Goal: Leave review/rating: Share an evaluation or opinion about a product, service, or content

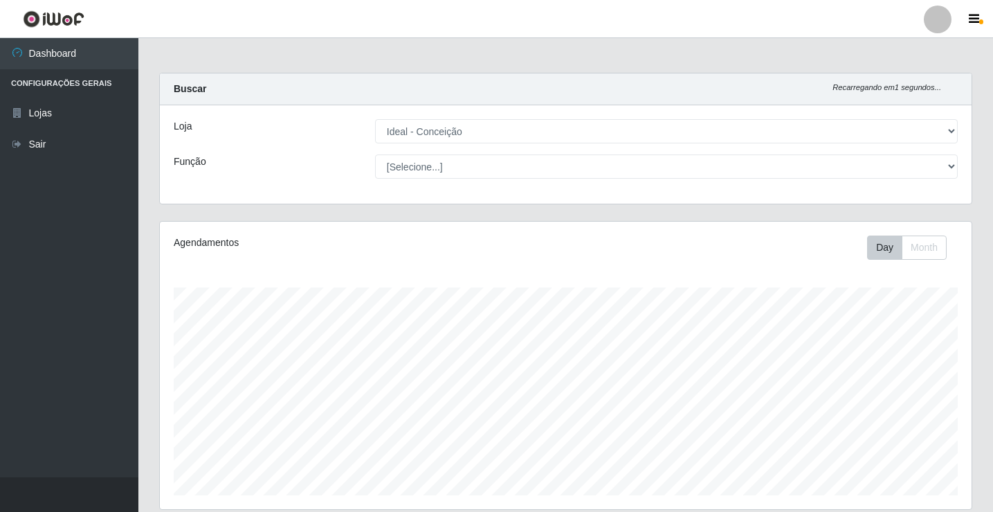
select select "231"
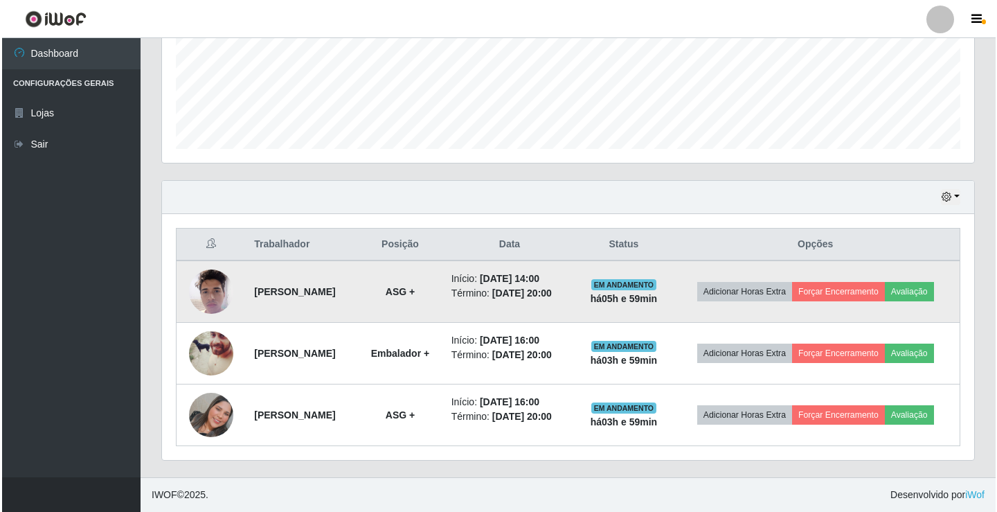
scroll to position [287, 812]
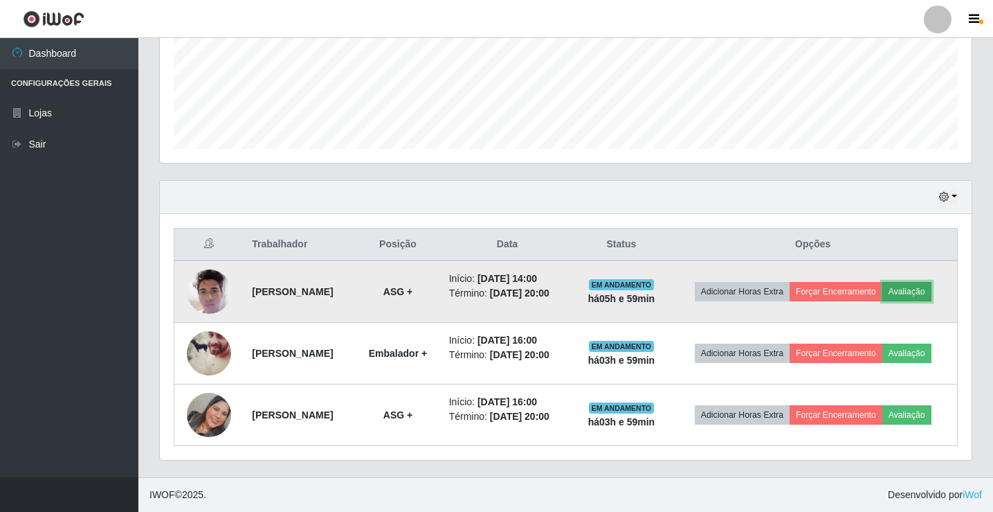
click at [883, 282] on button "Avaliação" at bounding box center [907, 291] width 49 height 19
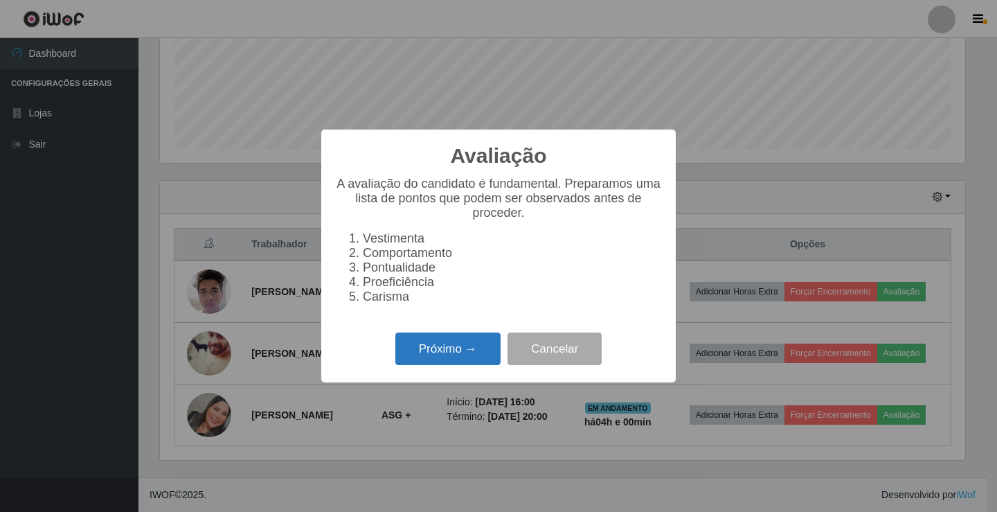
click at [435, 359] on button "Próximo →" at bounding box center [447, 348] width 105 height 33
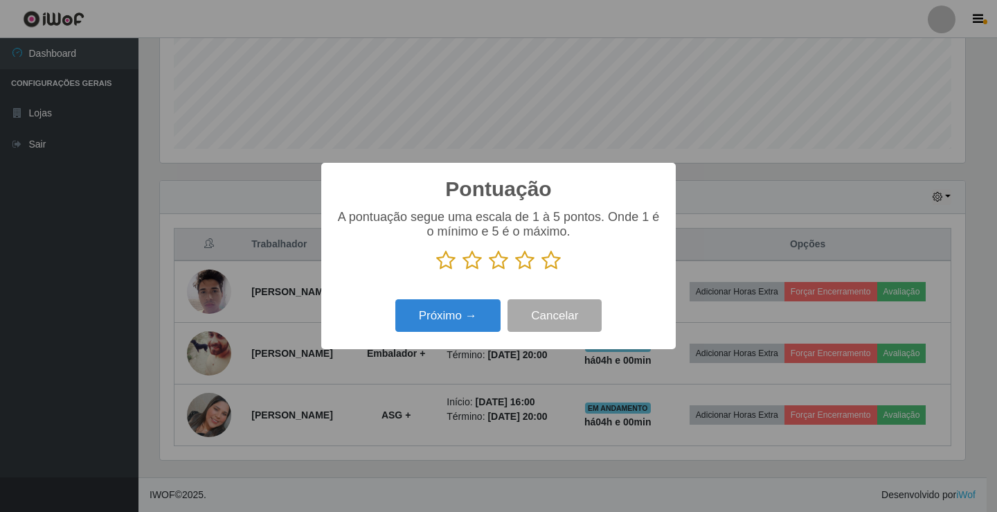
scroll to position [691958, 691441]
click at [550, 265] on icon at bounding box center [550, 260] width 19 height 21
click at [541, 271] on input "radio" at bounding box center [541, 271] width 0 height 0
click at [442, 327] on button "Próximo →" at bounding box center [447, 315] width 105 height 33
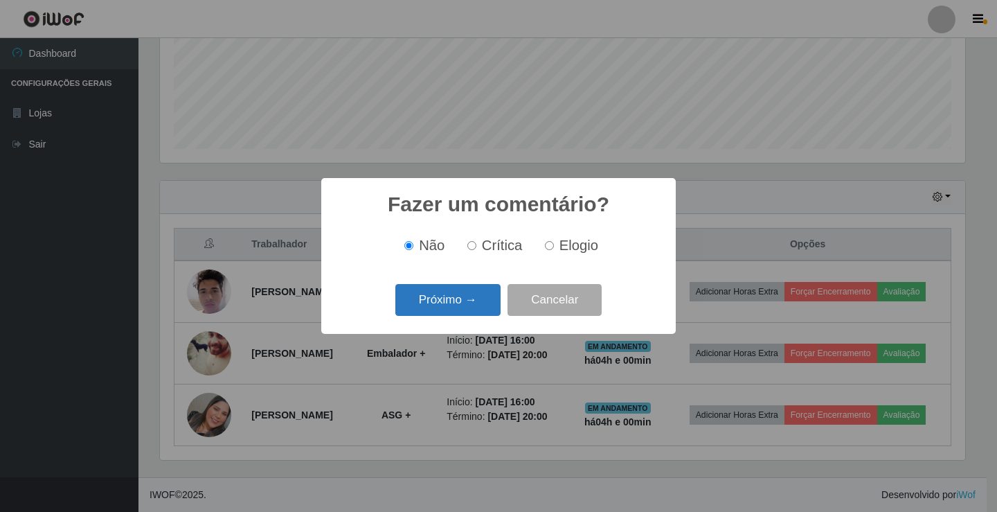
click at [439, 306] on button "Próximo →" at bounding box center [447, 300] width 105 height 33
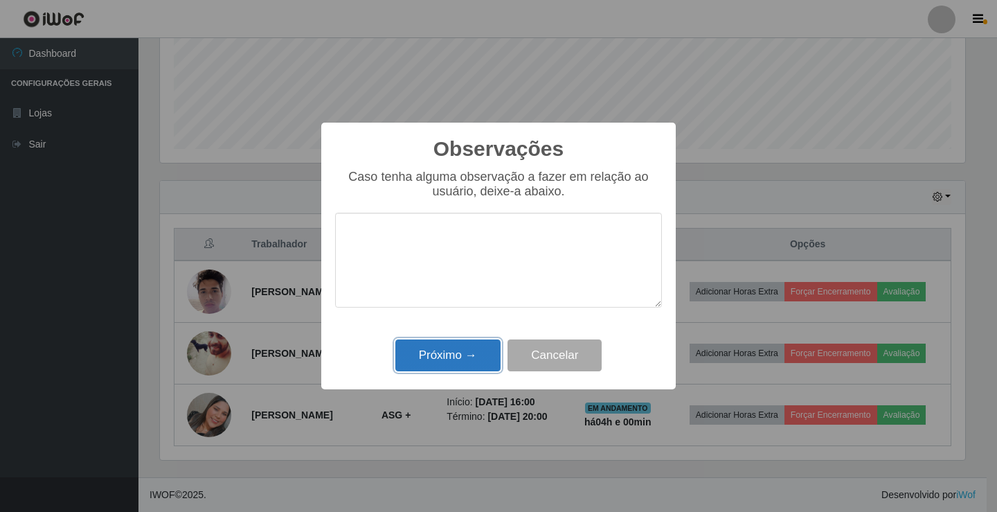
click at [426, 358] on button "Próximo →" at bounding box center [447, 355] width 105 height 33
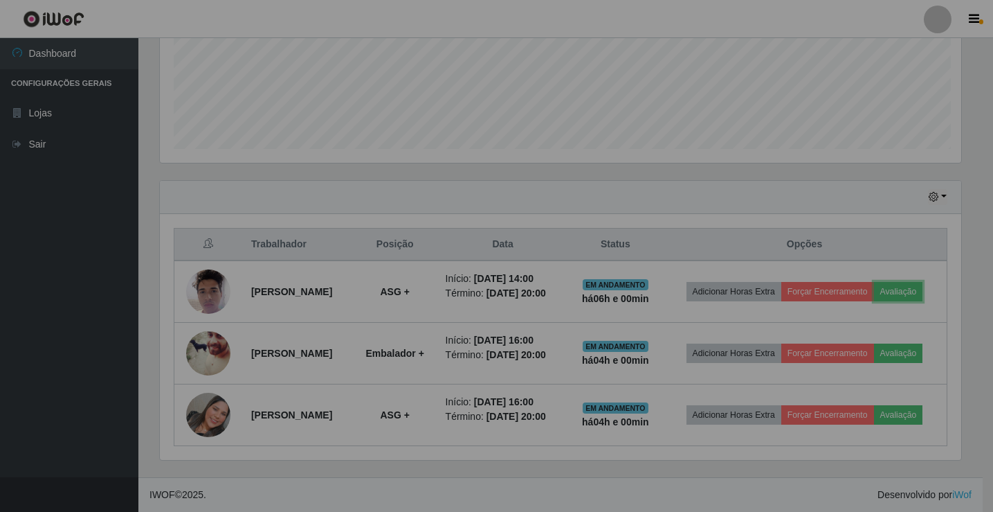
scroll to position [287, 812]
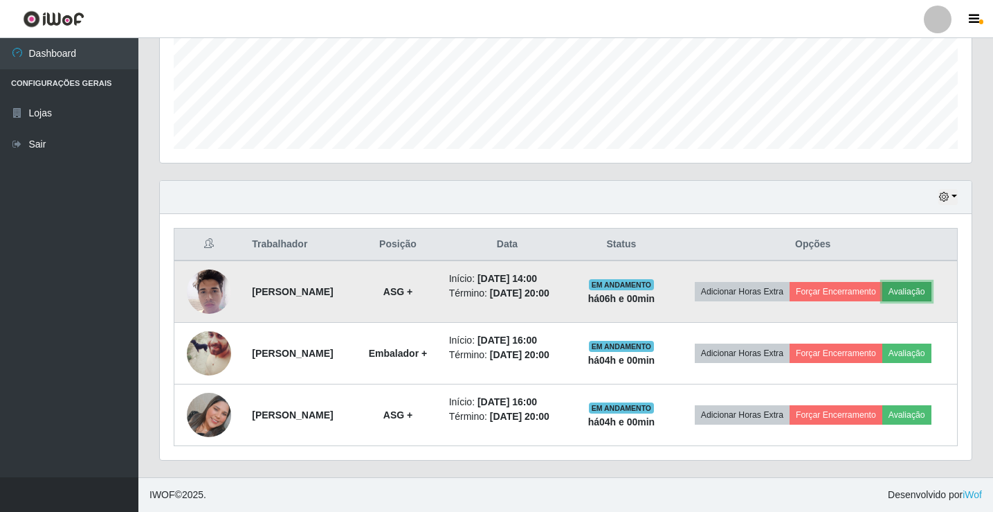
click at [883, 282] on button "Avaliação" at bounding box center [907, 291] width 49 height 19
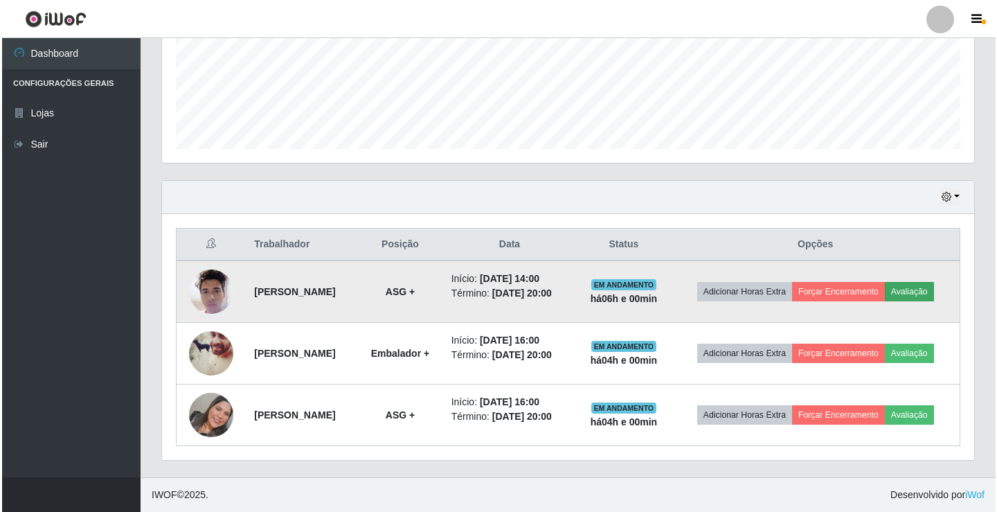
scroll to position [287, 805]
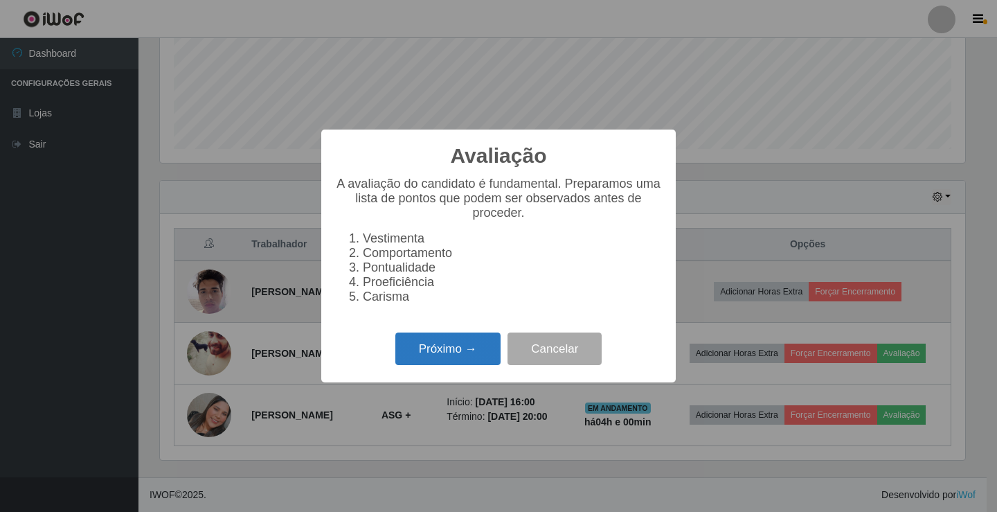
click at [432, 351] on button "Próximo →" at bounding box center [447, 348] width 105 height 33
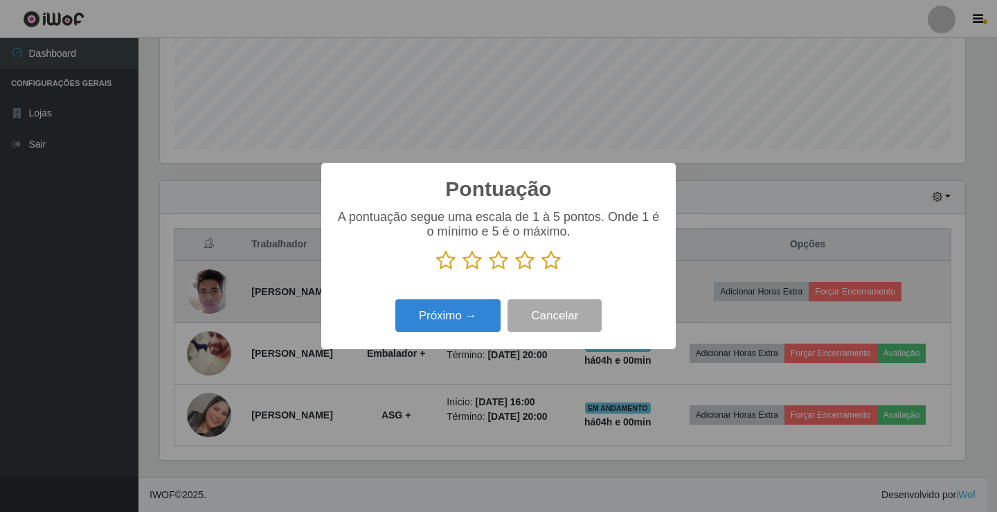
scroll to position [691958, 691441]
click at [550, 264] on icon at bounding box center [550, 260] width 19 height 21
click at [541, 271] on input "radio" at bounding box center [541, 271] width 0 height 0
click at [426, 313] on button "Próximo →" at bounding box center [447, 315] width 105 height 33
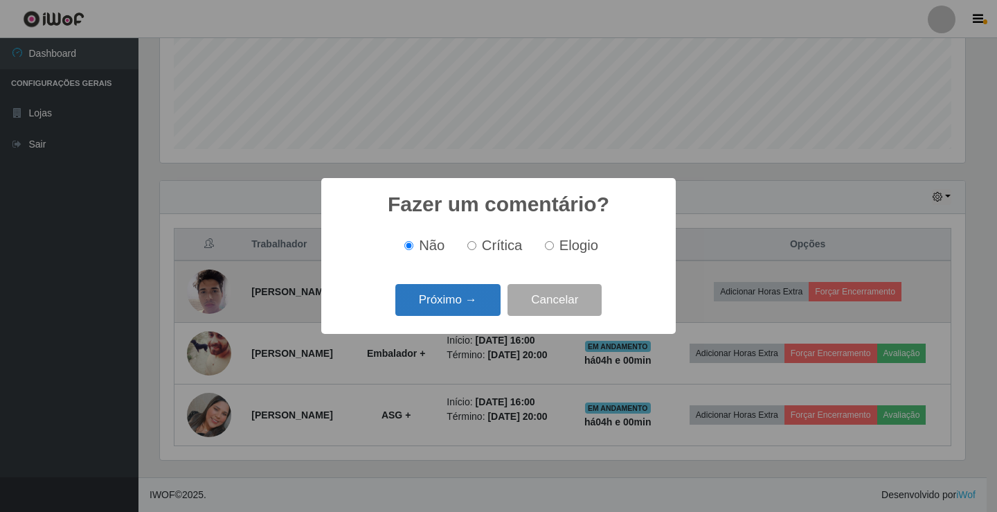
click at [446, 305] on button "Próximo →" at bounding box center [447, 300] width 105 height 33
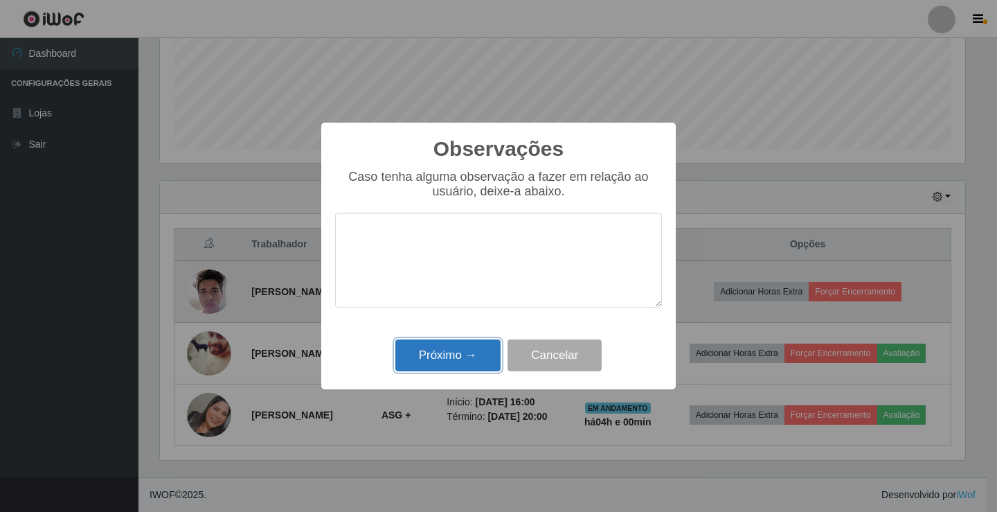
click at [441, 349] on button "Próximo →" at bounding box center [447, 355] width 105 height 33
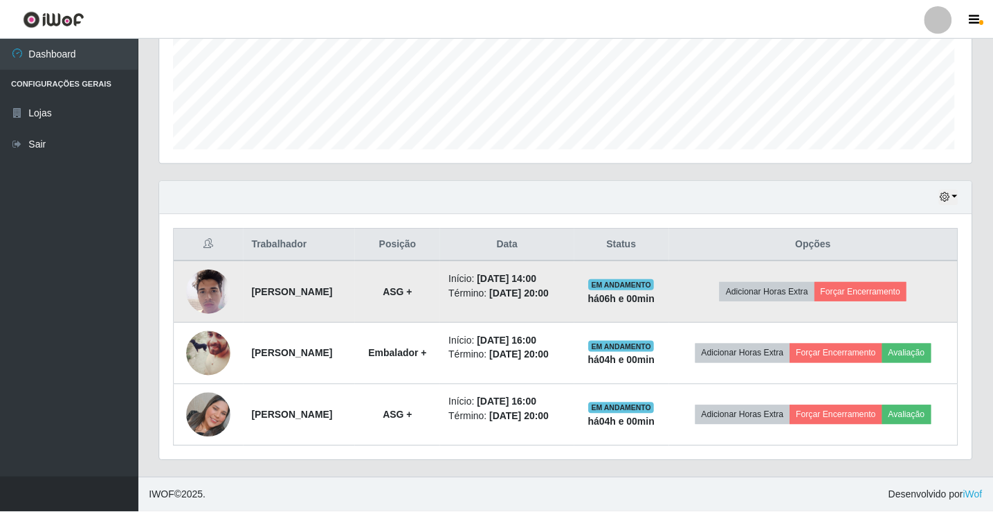
scroll to position [287, 812]
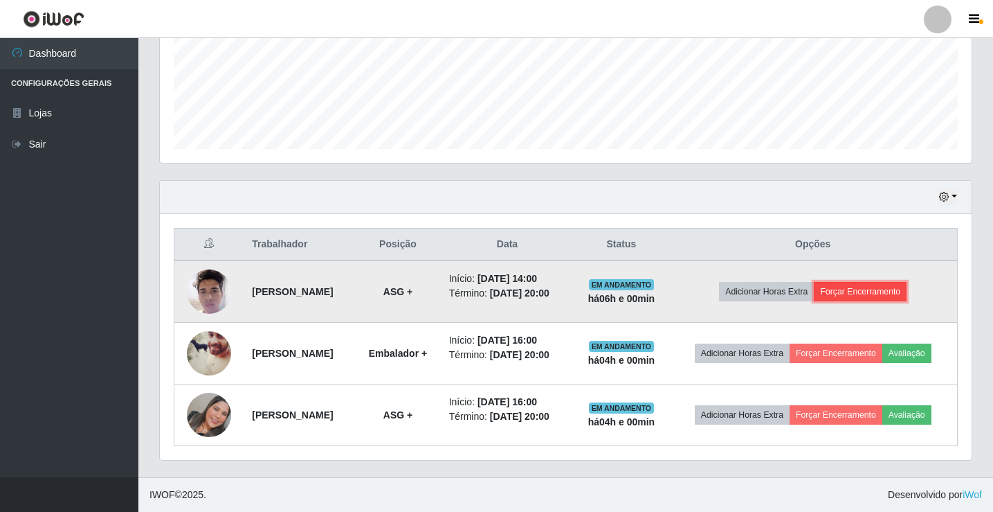
click at [894, 282] on button "Forçar Encerramento" at bounding box center [860, 291] width 93 height 19
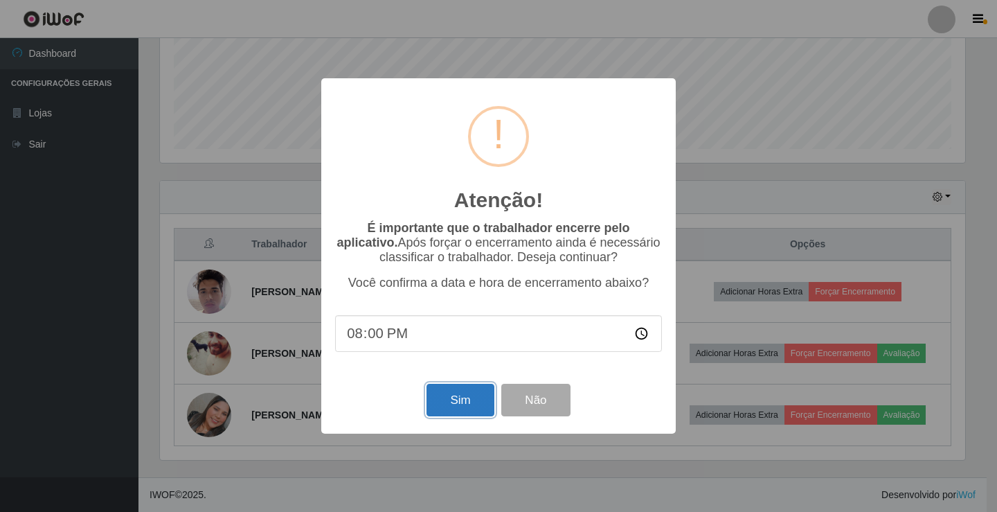
click at [446, 404] on button "Sim" at bounding box center [459, 400] width 67 height 33
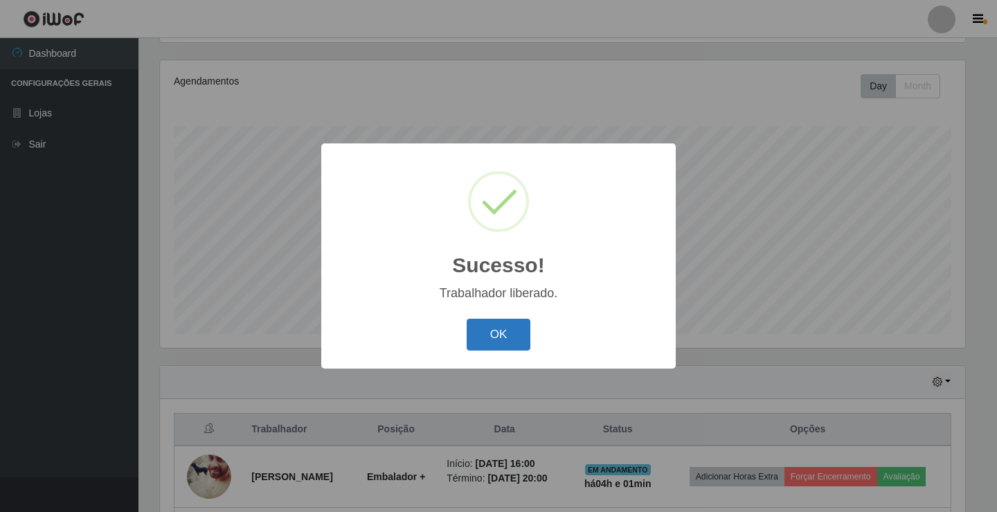
click at [490, 349] on button "OK" at bounding box center [499, 334] width 64 height 33
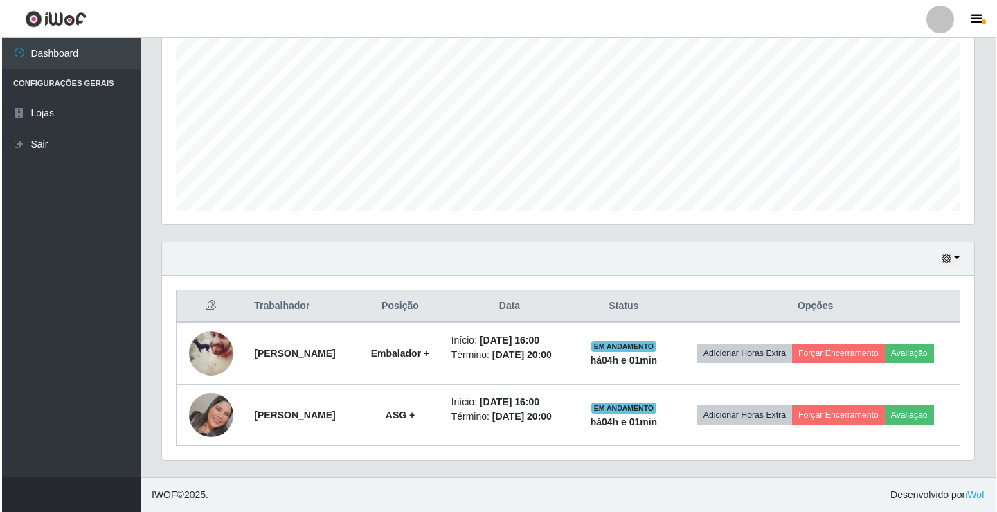
scroll to position [305, 0]
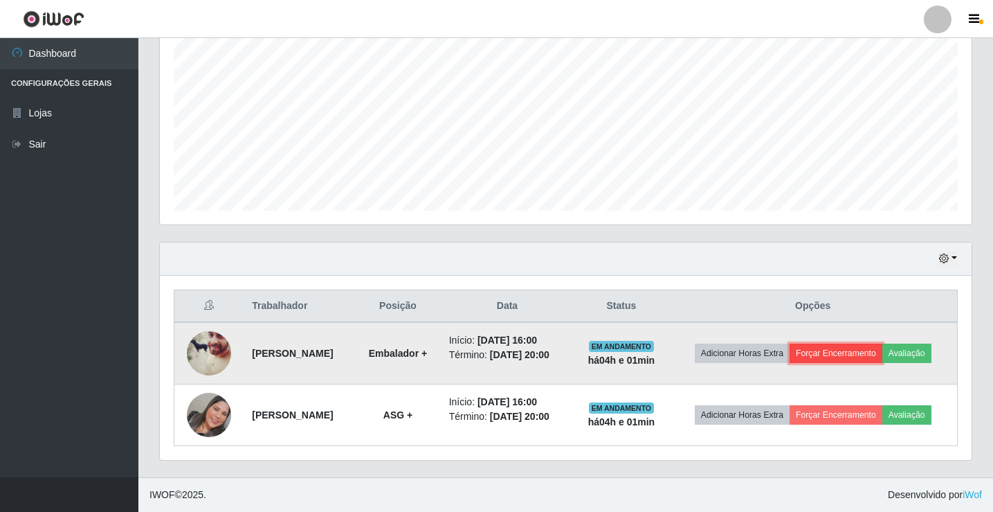
click at [883, 343] on button "Forçar Encerramento" at bounding box center [836, 352] width 93 height 19
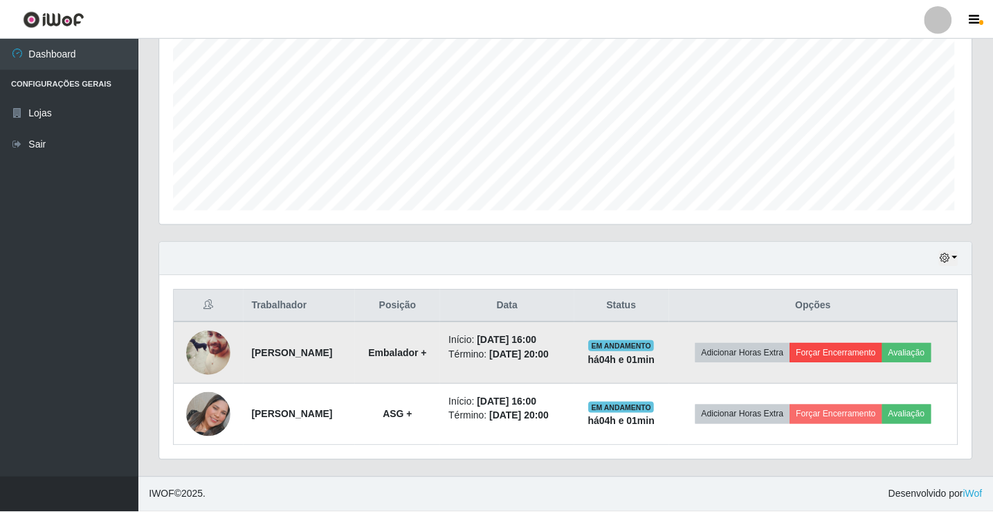
scroll to position [287, 805]
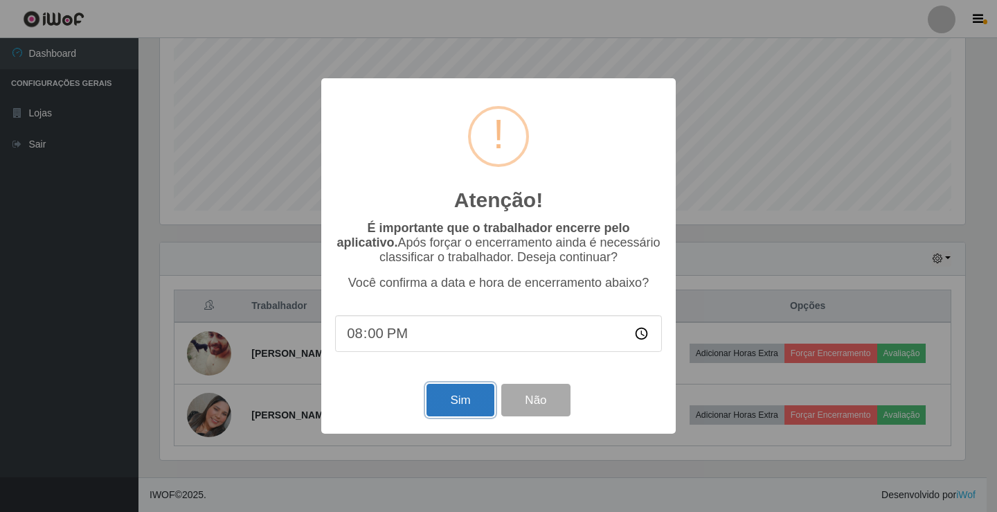
click at [444, 411] on button "Sim" at bounding box center [459, 400] width 67 height 33
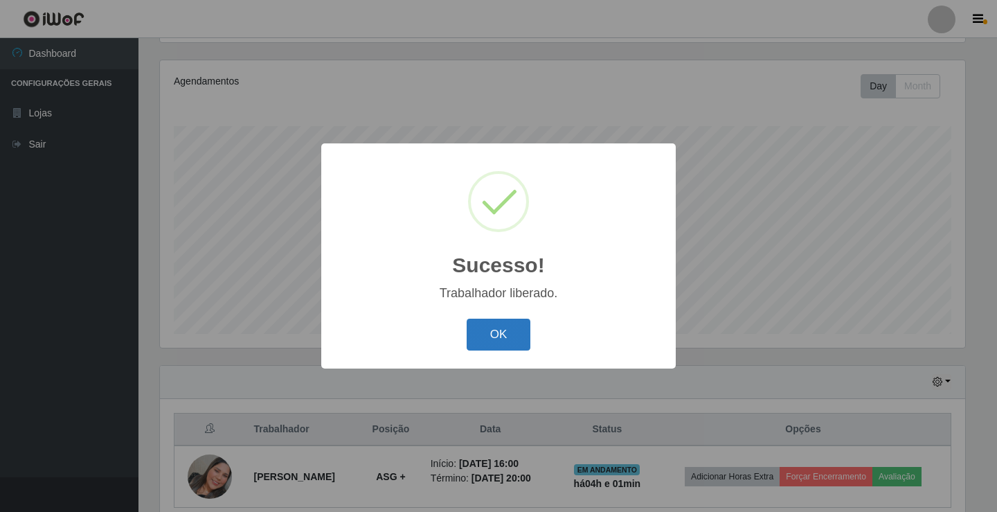
click at [498, 335] on button "OK" at bounding box center [499, 334] width 64 height 33
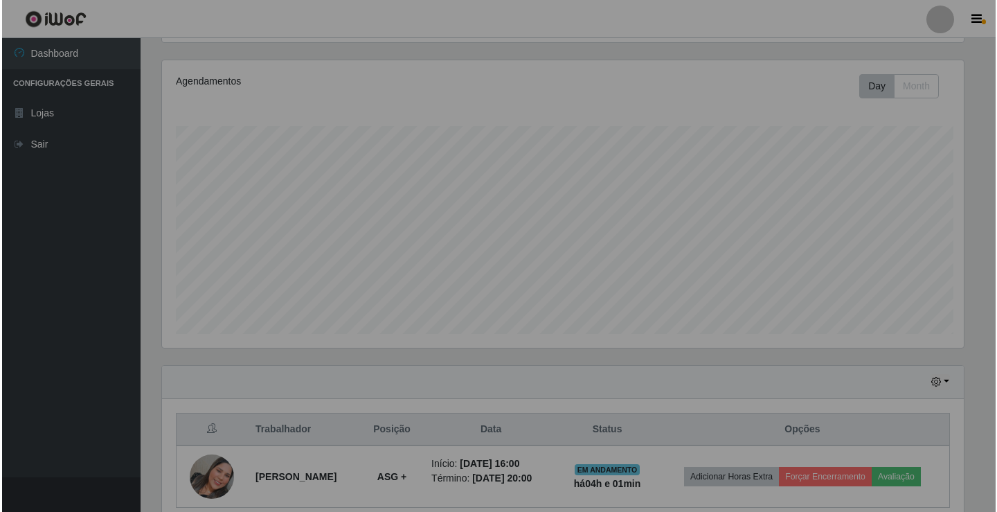
scroll to position [287, 812]
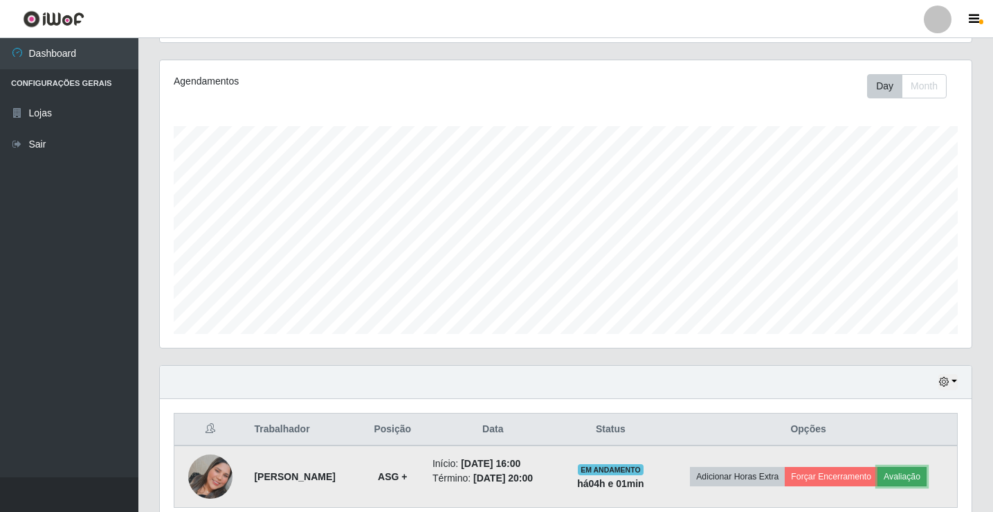
click at [927, 476] on button "Avaliação" at bounding box center [902, 476] width 49 height 19
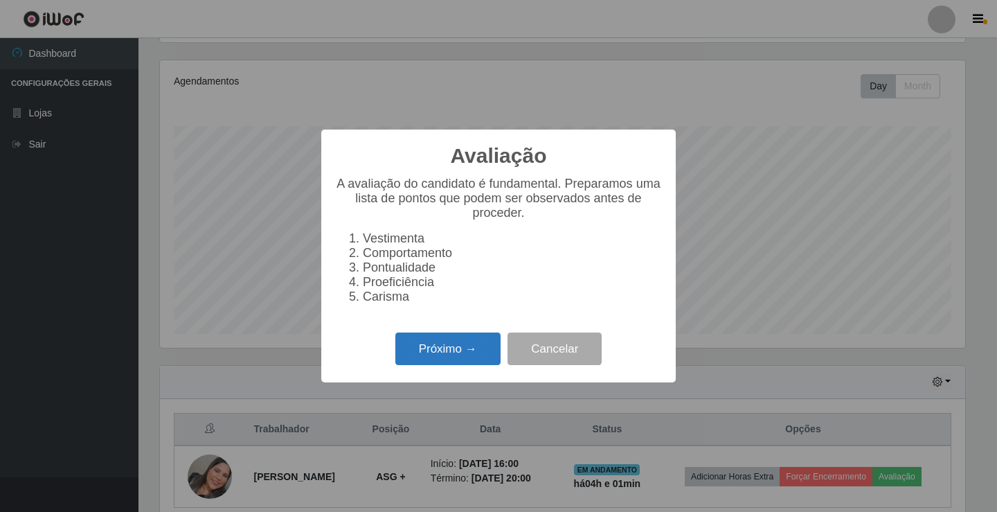
click at [423, 354] on button "Próximo →" at bounding box center [447, 348] width 105 height 33
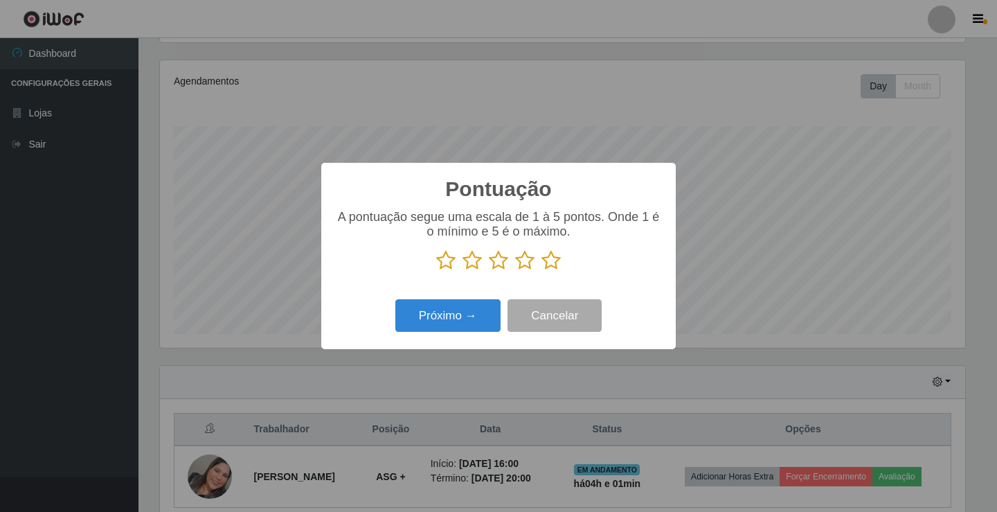
click at [558, 258] on icon at bounding box center [550, 260] width 19 height 21
click at [541, 271] on input "radio" at bounding box center [541, 271] width 0 height 0
click at [453, 321] on button "Próximo →" at bounding box center [447, 315] width 105 height 33
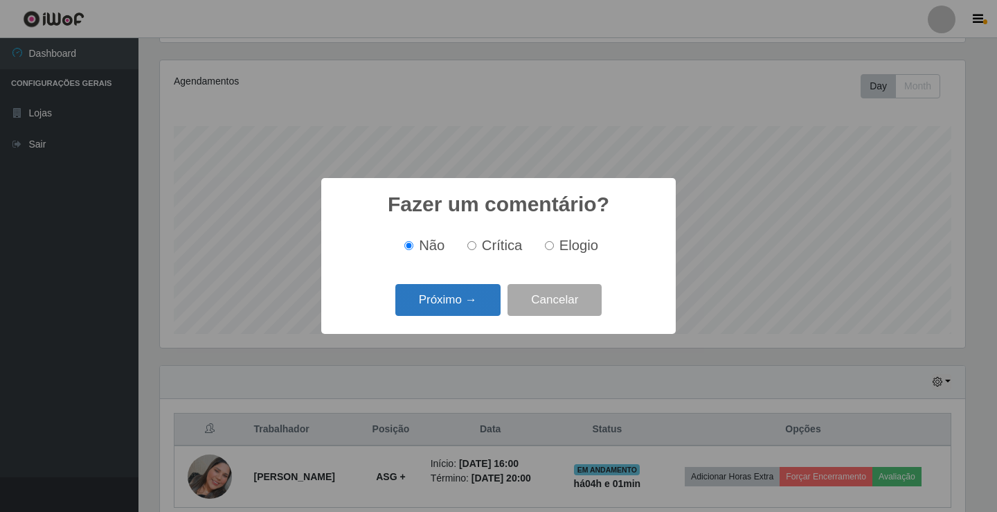
click at [448, 316] on button "Próximo →" at bounding box center [447, 300] width 105 height 33
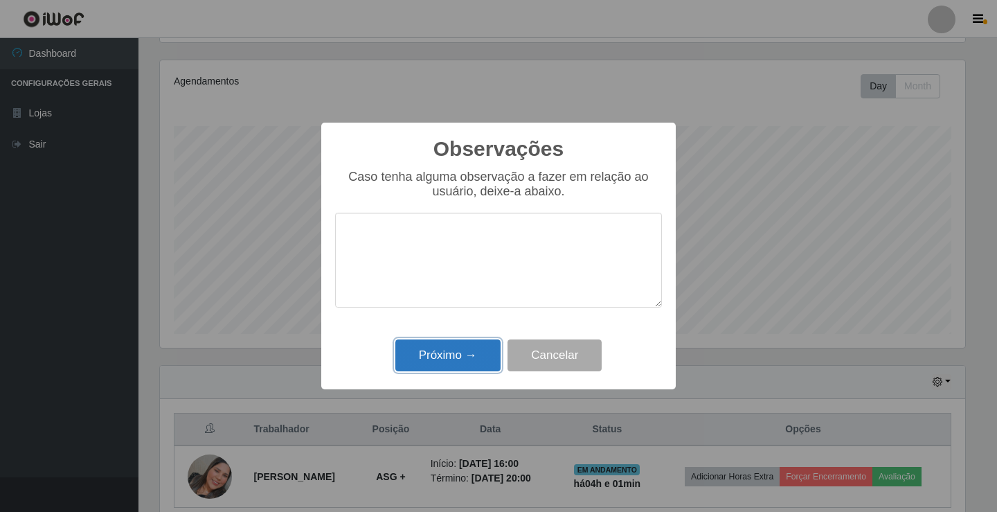
click at [435, 348] on button "Próximo →" at bounding box center [447, 355] width 105 height 33
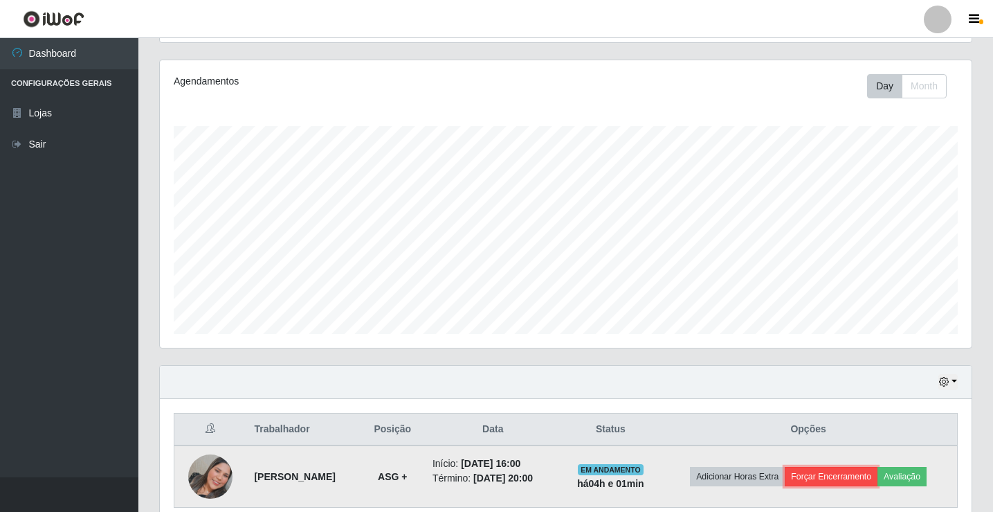
click at [865, 472] on button "Forçar Encerramento" at bounding box center [831, 476] width 93 height 19
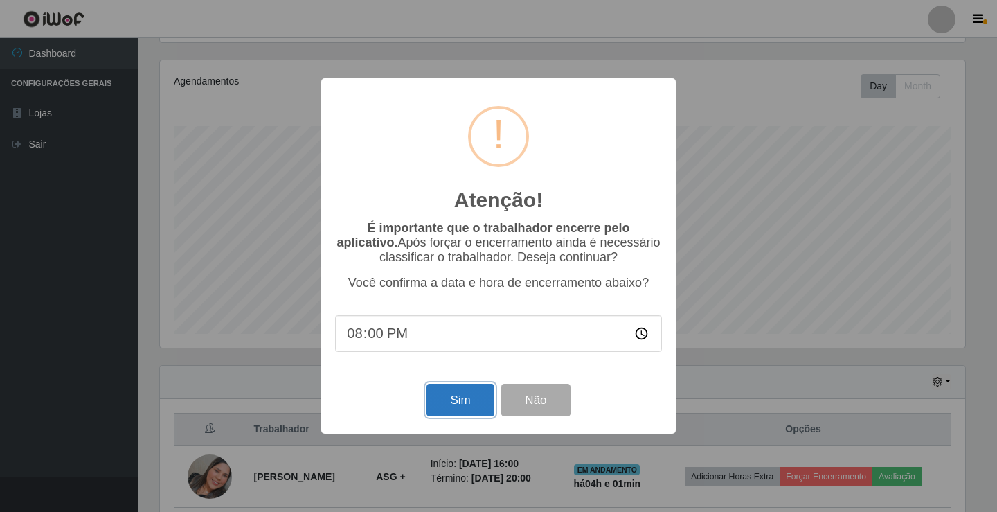
click at [447, 406] on button "Sim" at bounding box center [459, 400] width 67 height 33
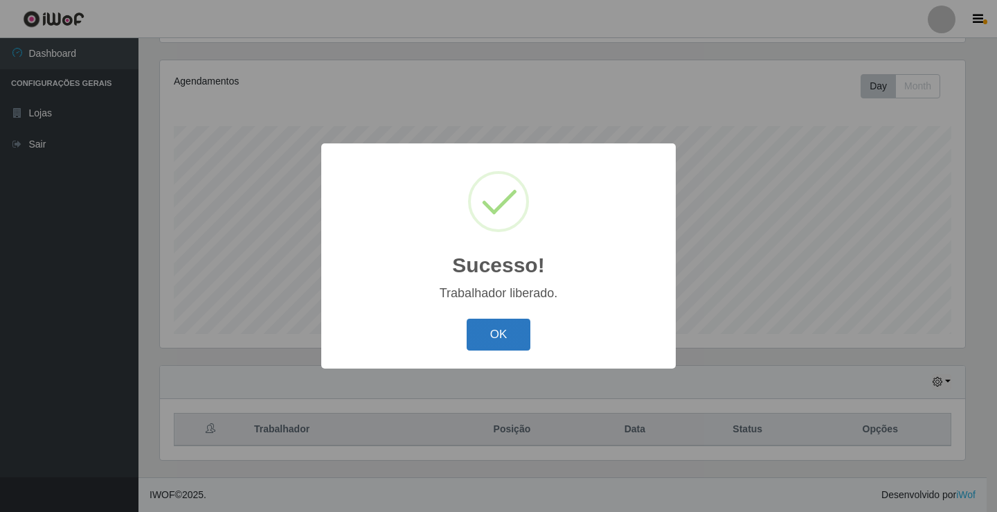
click at [501, 336] on button "OK" at bounding box center [499, 334] width 64 height 33
